Goal: Task Accomplishment & Management: Manage account settings

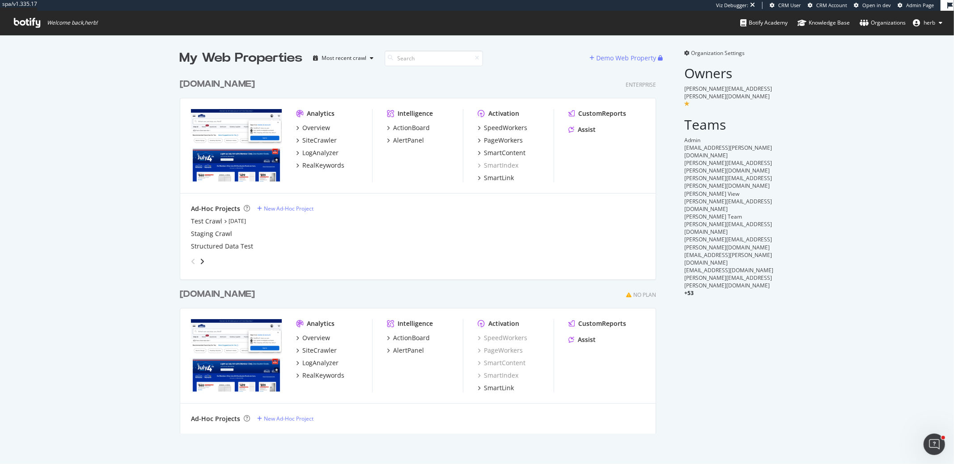
scroll to position [367, 483]
click at [322, 168] on div "RealKeywords" at bounding box center [323, 165] width 42 height 9
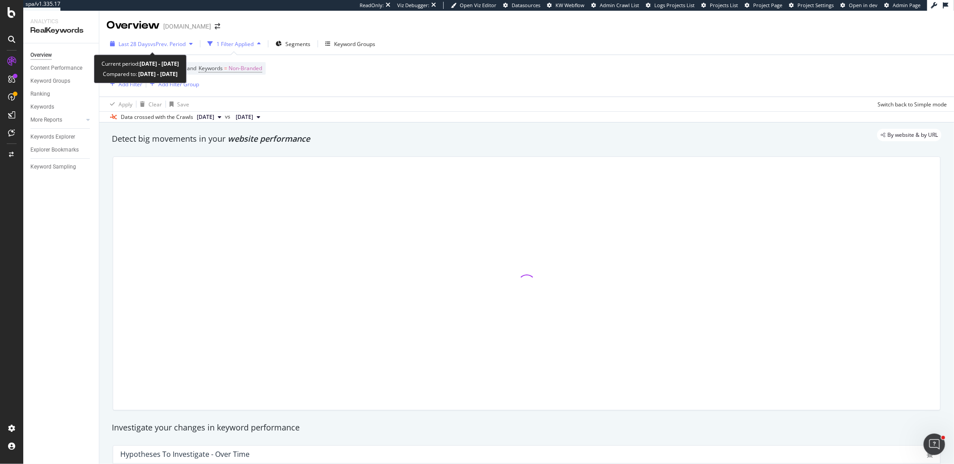
click at [137, 44] on span "Last 28 Days" at bounding box center [134, 44] width 32 height 8
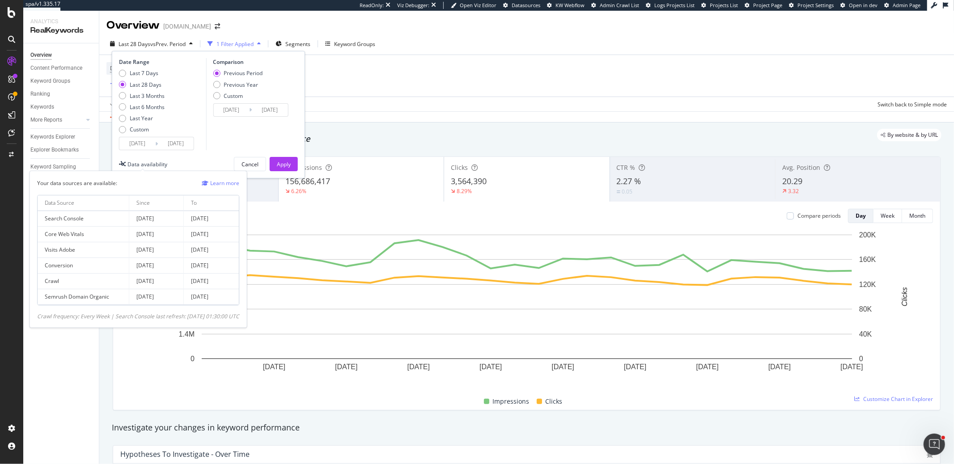
click at [132, 164] on div "Data availability" at bounding box center [147, 165] width 40 height 8
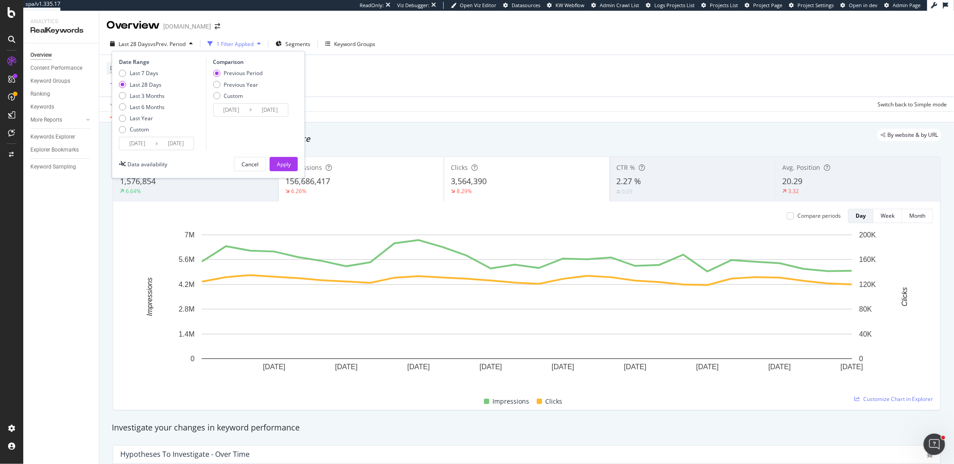
click at [186, 146] on input "2025/08/07" at bounding box center [176, 143] width 36 height 13
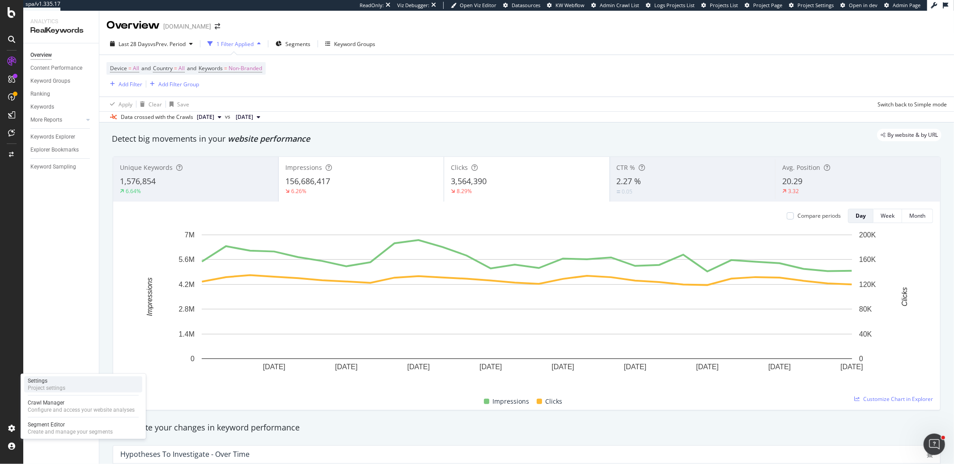
click at [73, 386] on div "Settings Project settings" at bounding box center [83, 385] width 118 height 16
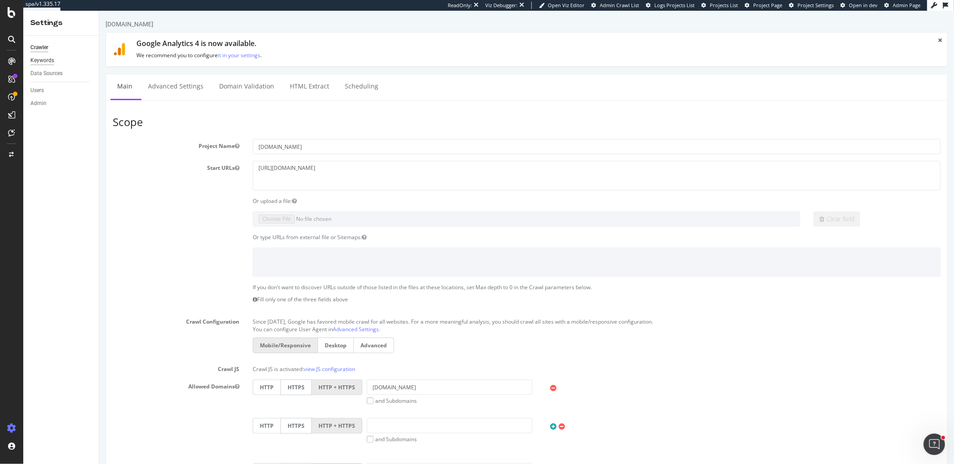
click at [53, 64] on div "Keywords" at bounding box center [42, 60] width 24 height 9
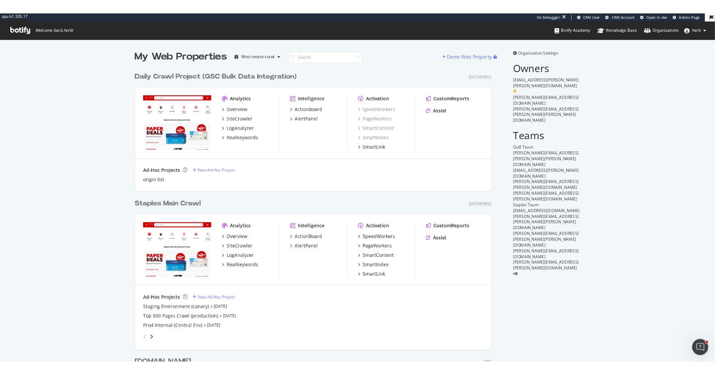
scroll to position [861, 483]
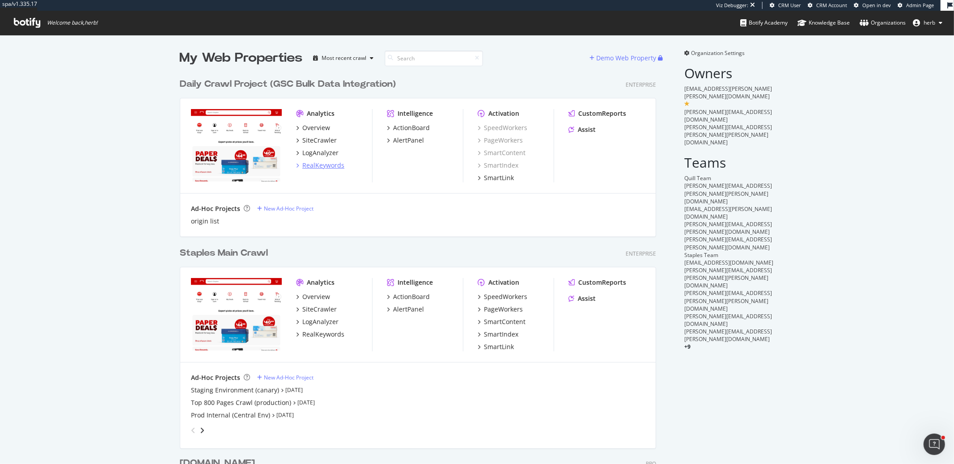
click at [323, 167] on div "RealKeywords" at bounding box center [323, 165] width 42 height 9
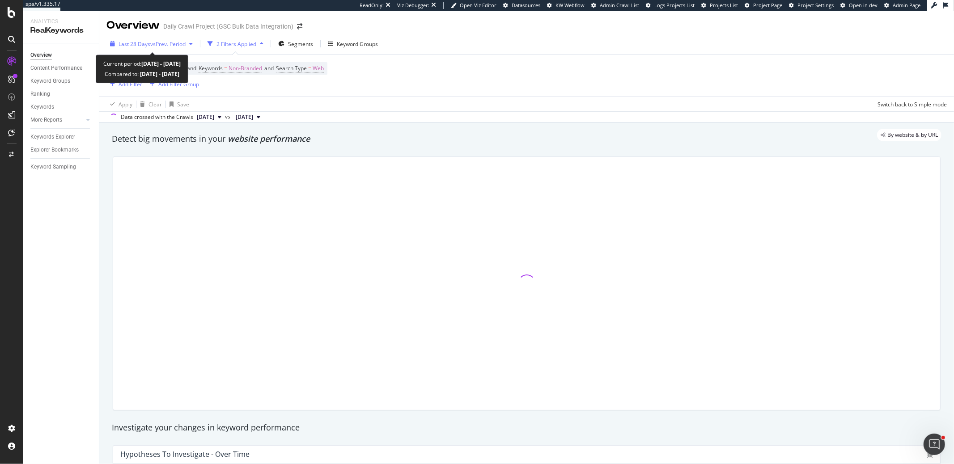
click at [156, 41] on span "vs Prev. Period" at bounding box center [167, 44] width 35 height 8
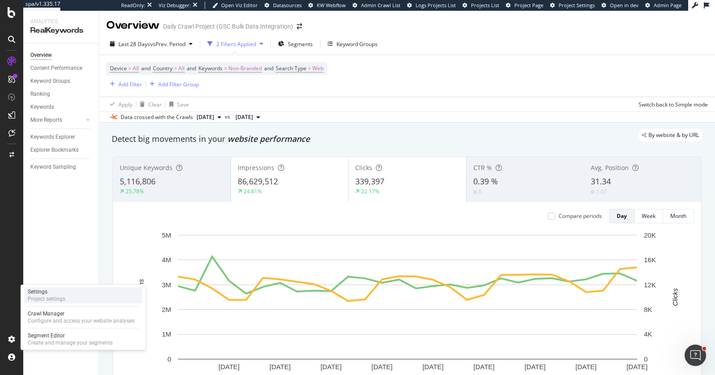
click at [53, 295] on div "Project settings" at bounding box center [47, 298] width 38 height 7
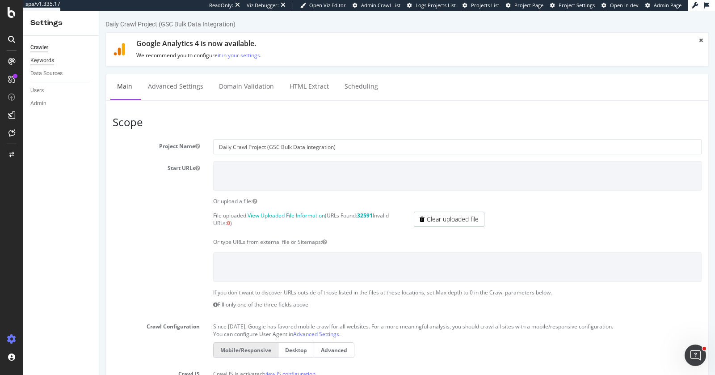
click at [42, 64] on div "Keywords" at bounding box center [42, 60] width 24 height 9
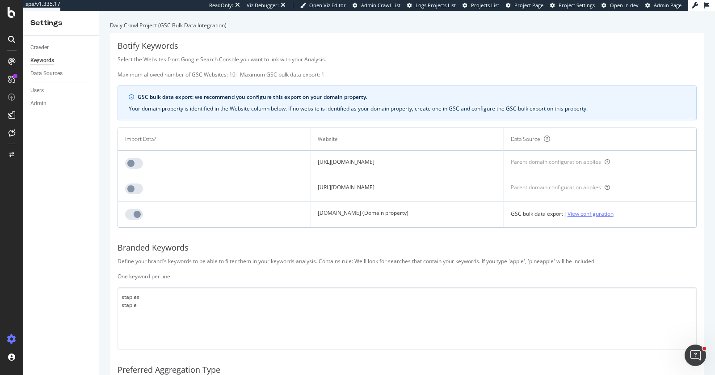
click at [614, 212] on link "View configuration" at bounding box center [591, 213] width 46 height 9
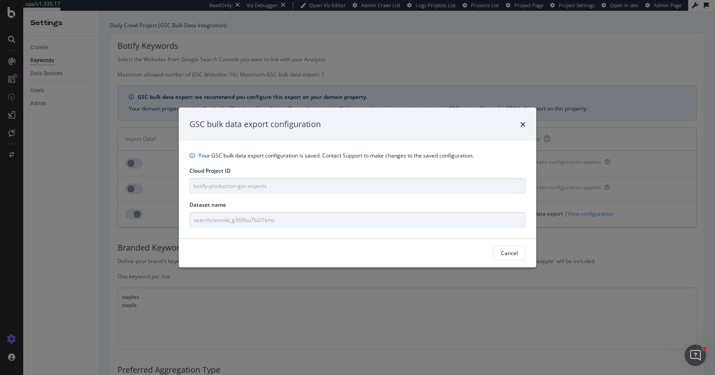
click at [369, 229] on div "Your GSC bulk data export configuration is saved. Contact Support to make chang…" at bounding box center [358, 188] width 358 height 97
click at [549, 321] on div "GSC bulk data export configuration Your GSC bulk data export configuration is s…" at bounding box center [357, 187] width 715 height 375
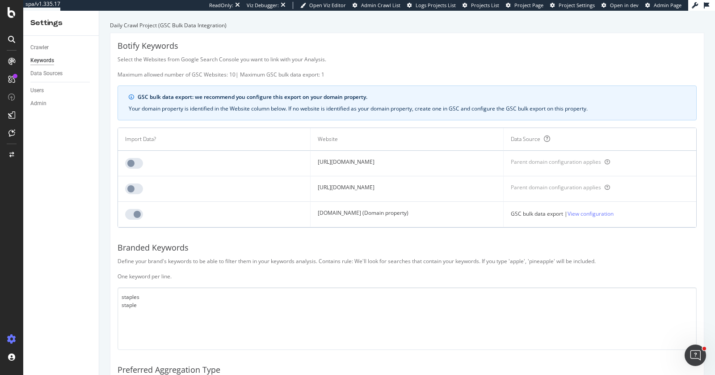
click at [691, 355] on icon "Open Intercom Messenger" at bounding box center [696, 355] width 15 height 15
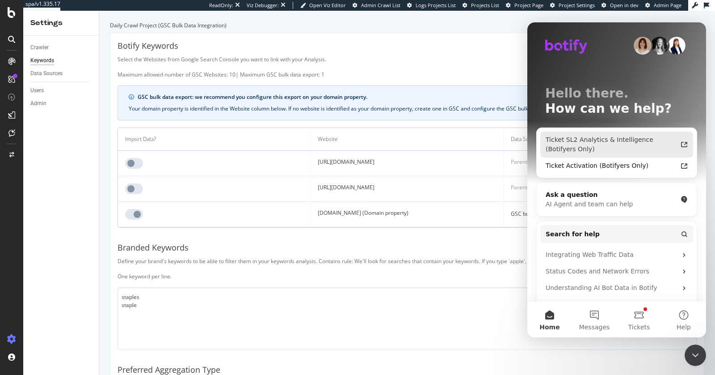
click at [594, 148] on div "Ticket SL2 Analytics & Intelligence (Botifyers Only)" at bounding box center [611, 144] width 131 height 19
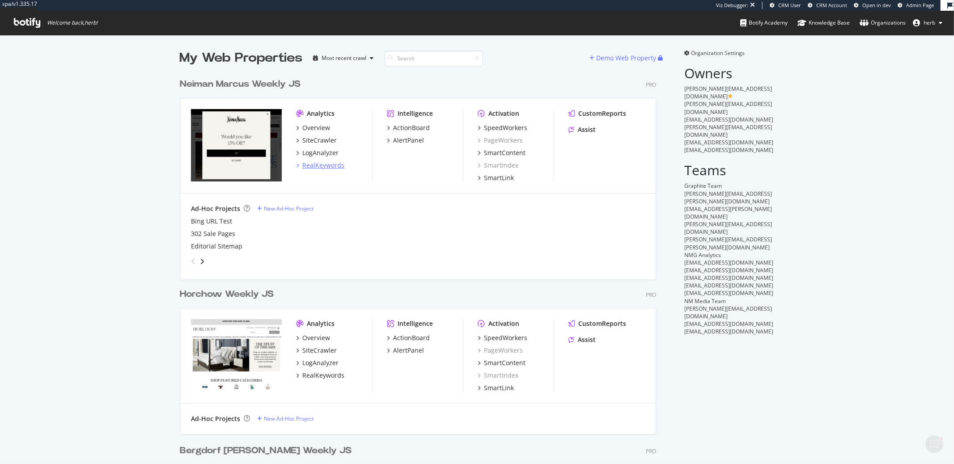
click at [322, 165] on div "RealKeywords" at bounding box center [323, 165] width 42 height 9
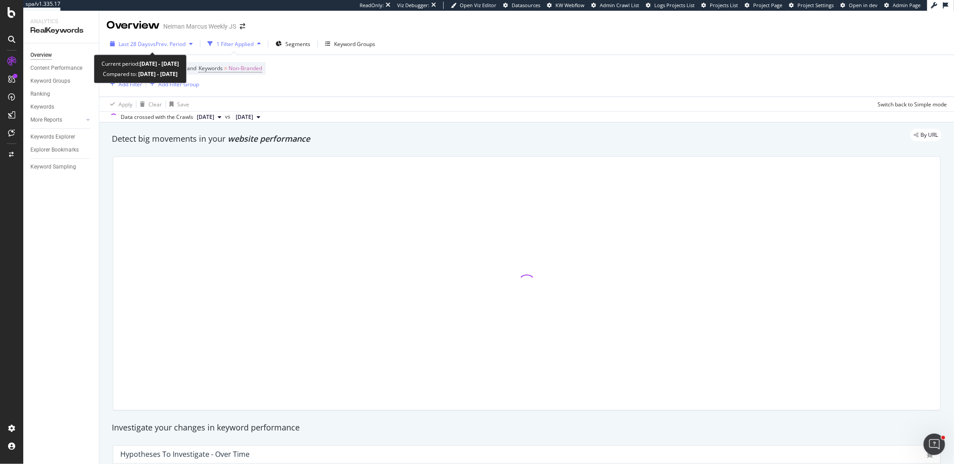
click at [155, 43] on span "vs Prev. Period" at bounding box center [167, 44] width 35 height 8
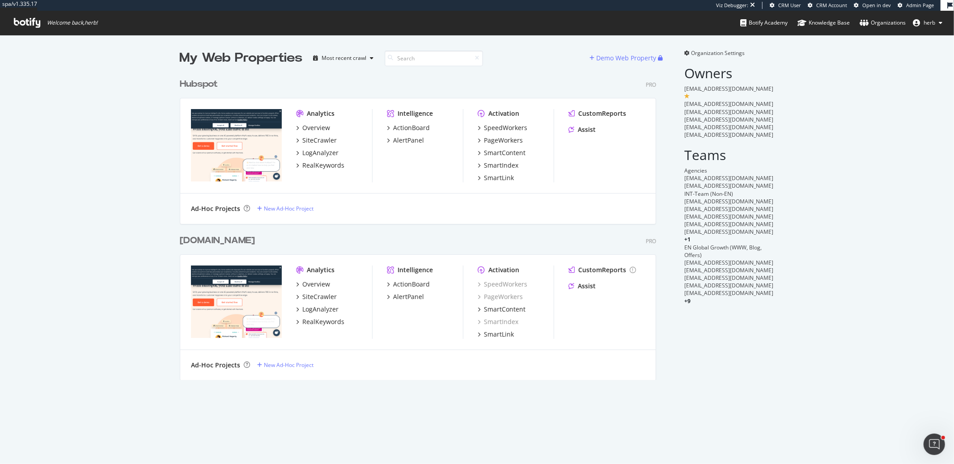
scroll to position [313, 483]
click at [321, 164] on div "RealKeywords" at bounding box center [323, 165] width 42 height 9
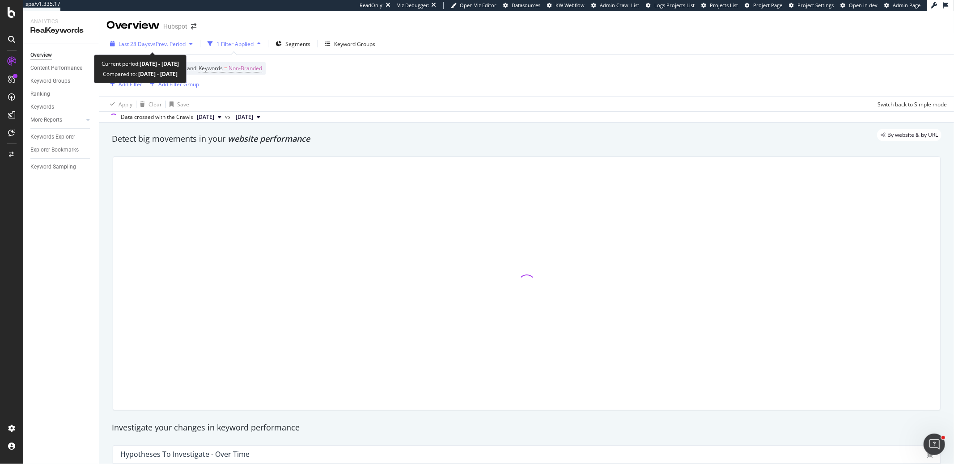
click at [156, 42] on span "vs Prev. Period" at bounding box center [167, 44] width 35 height 8
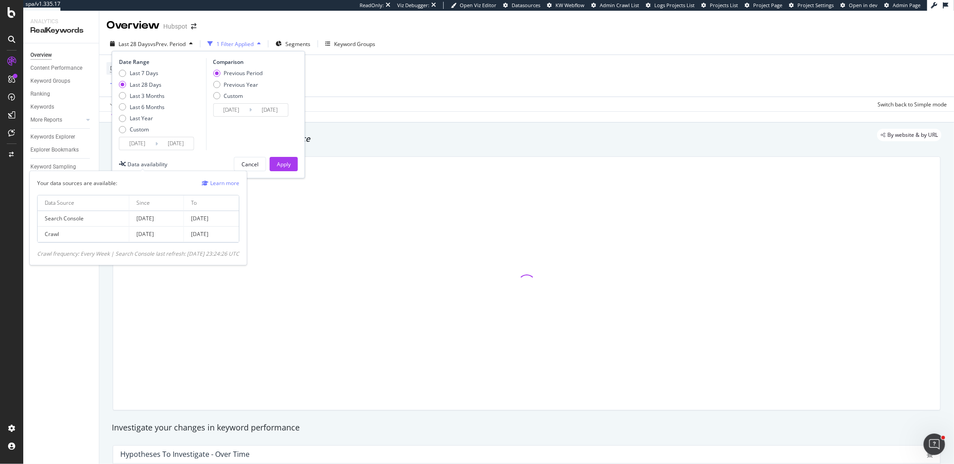
click at [139, 165] on div "Data availability" at bounding box center [147, 165] width 40 height 8
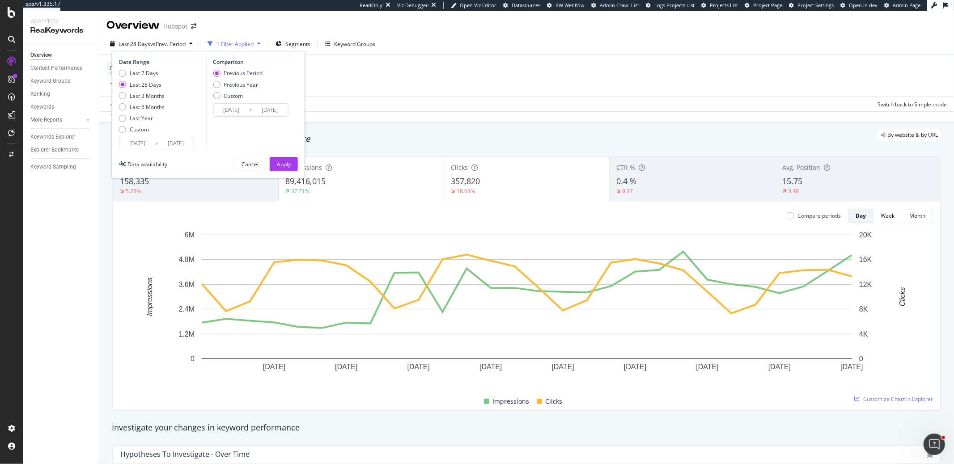
click at [153, 140] on input "2025/07/11" at bounding box center [137, 143] width 36 height 13
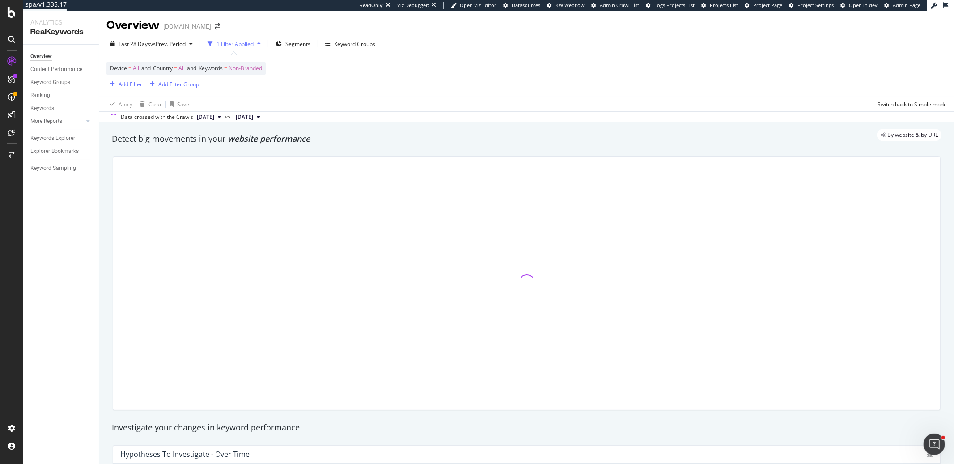
click at [10, 21] on div at bounding box center [11, 232] width 23 height 464
click at [12, 18] on div at bounding box center [11, 232] width 23 height 464
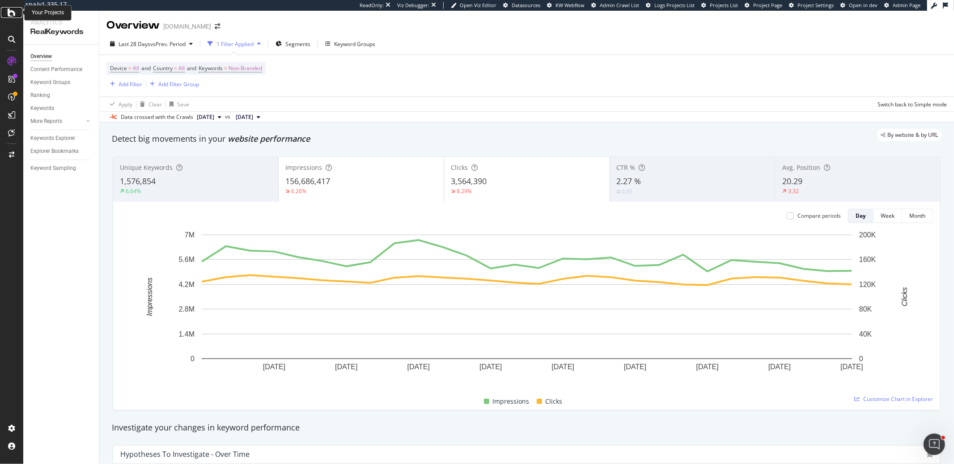
click at [8, 11] on icon at bounding box center [12, 12] width 8 height 11
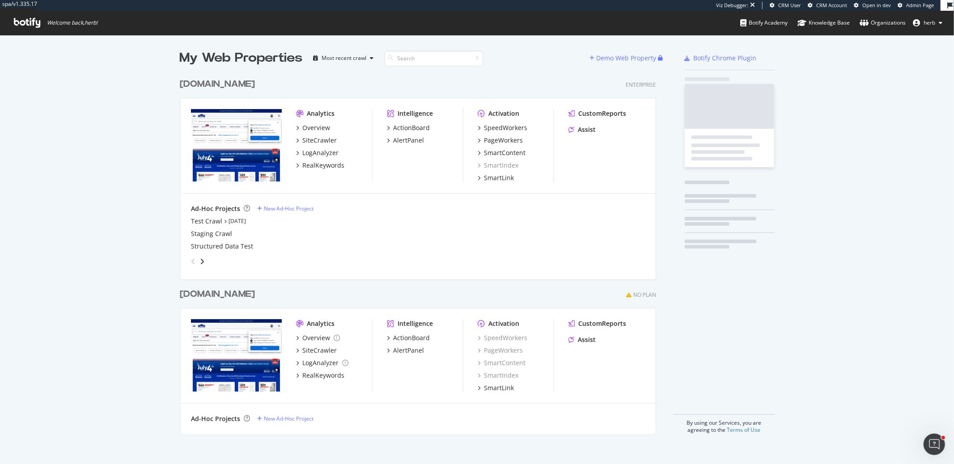
scroll to position [367, 483]
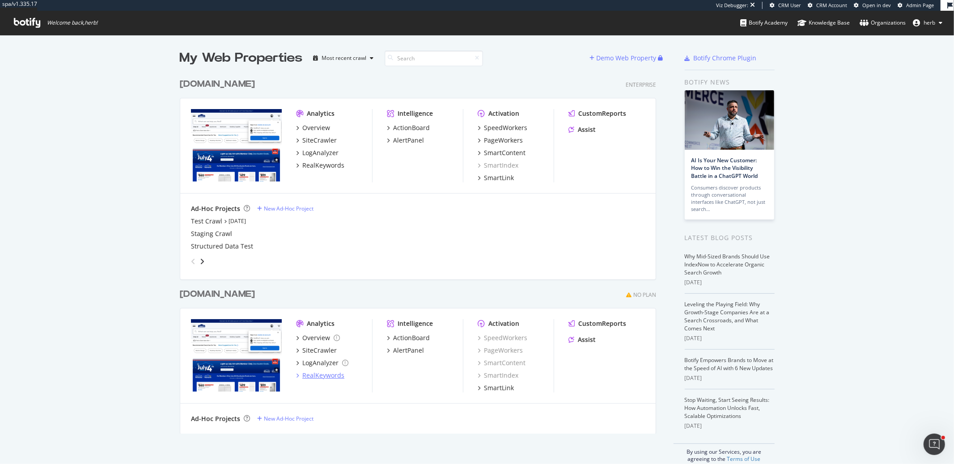
click at [341, 374] on div "RealKeywords" at bounding box center [323, 375] width 42 height 9
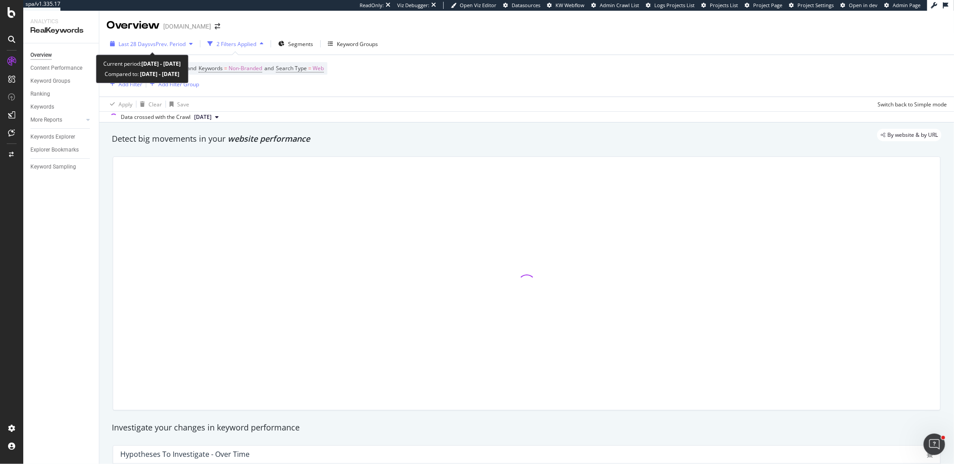
click at [187, 45] on div "button" at bounding box center [191, 43] width 11 height 5
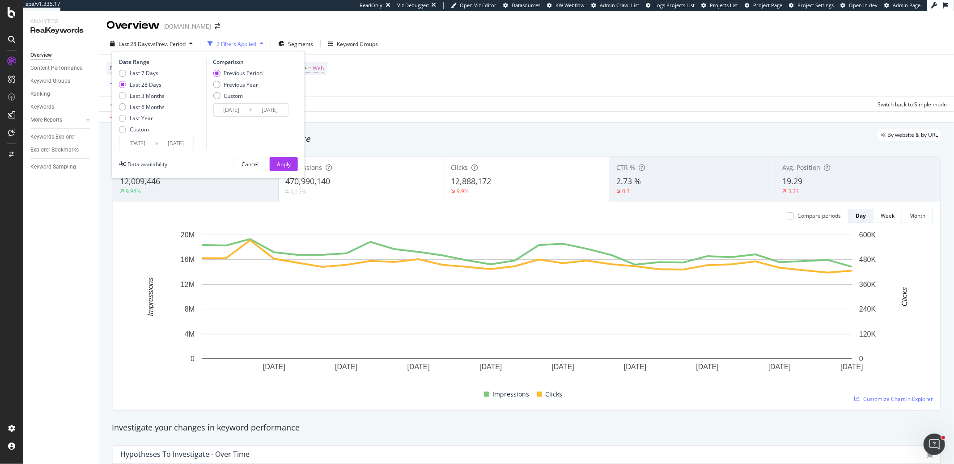
click at [144, 145] on input "2025/07/05" at bounding box center [137, 143] width 36 height 13
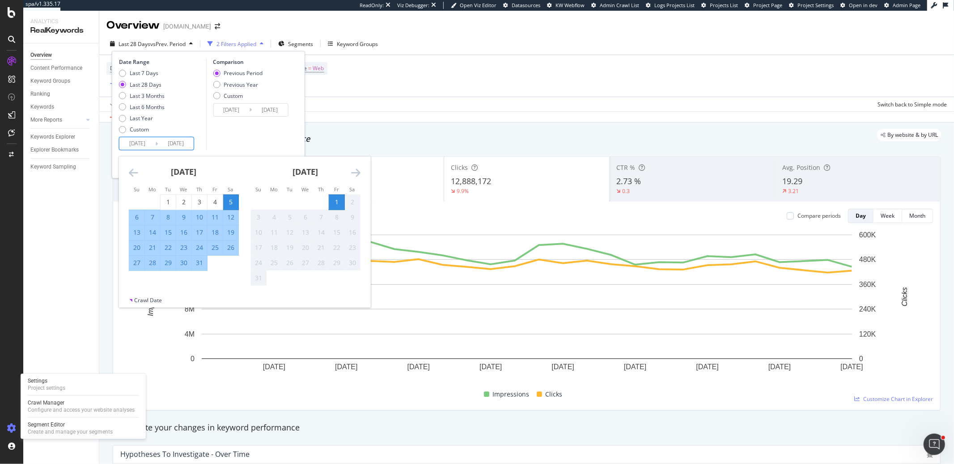
click at [6, 425] on div at bounding box center [11, 428] width 21 height 14
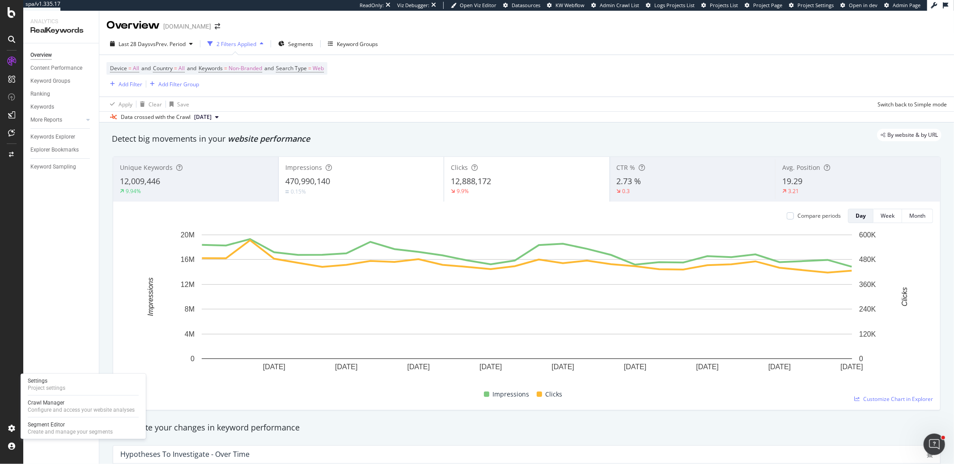
click at [52, 375] on div "Settings Project settings Crawl Manager Configure and access your website analy…" at bounding box center [83, 406] width 125 height 65
click at [43, 385] on div "Project settings" at bounding box center [47, 388] width 38 height 7
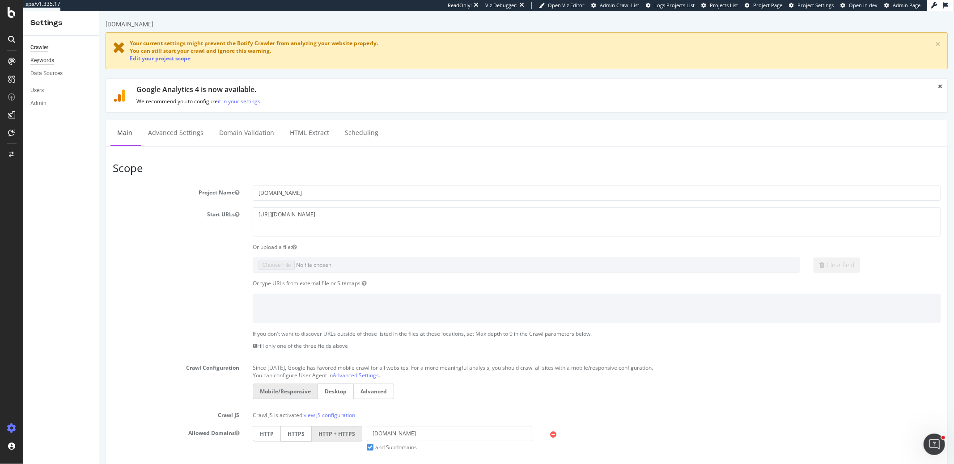
click at [53, 61] on div "Keywords" at bounding box center [42, 60] width 24 height 9
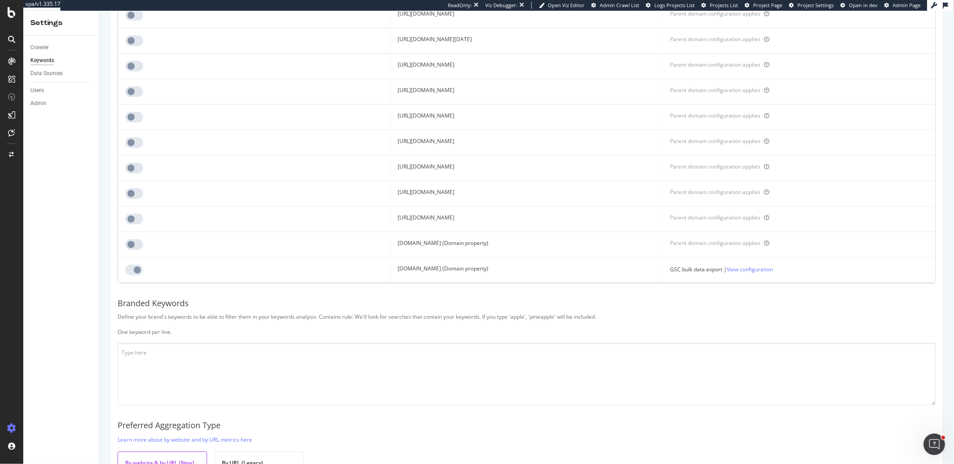
scroll to position [518, 0]
